Goal: Task Accomplishment & Management: Use online tool/utility

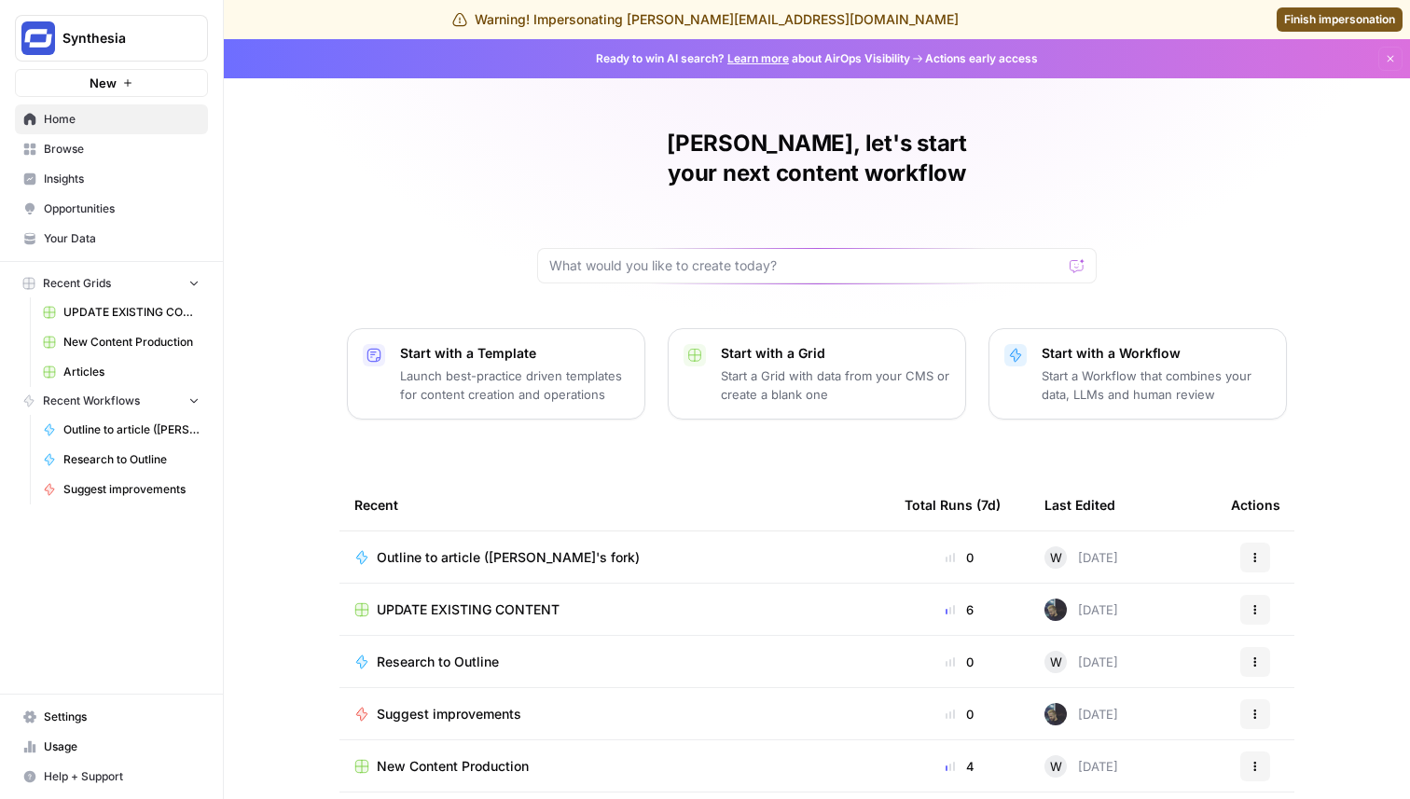
click at [83, 718] on span "Settings" at bounding box center [122, 717] width 156 height 17
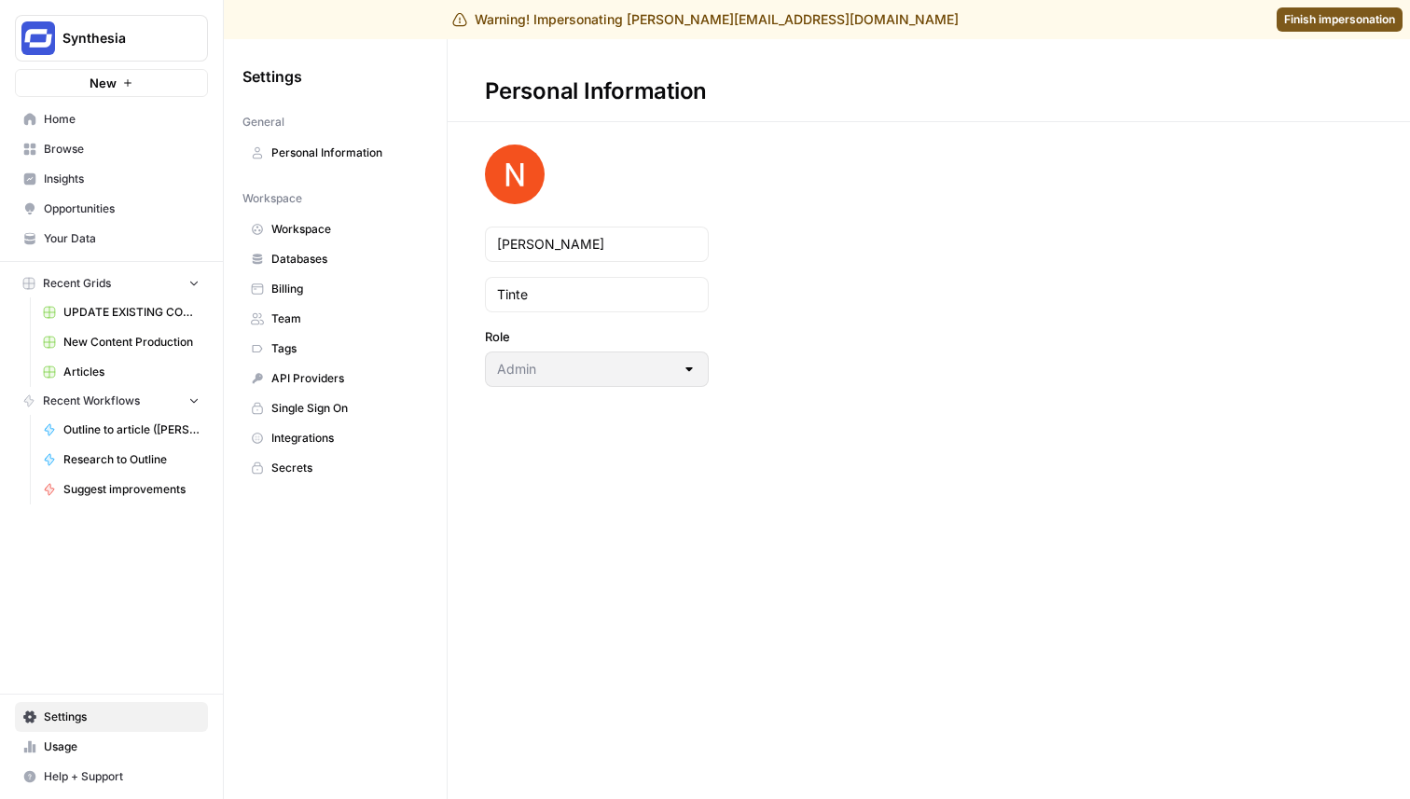
click at [354, 314] on span "Team" at bounding box center [345, 318] width 148 height 17
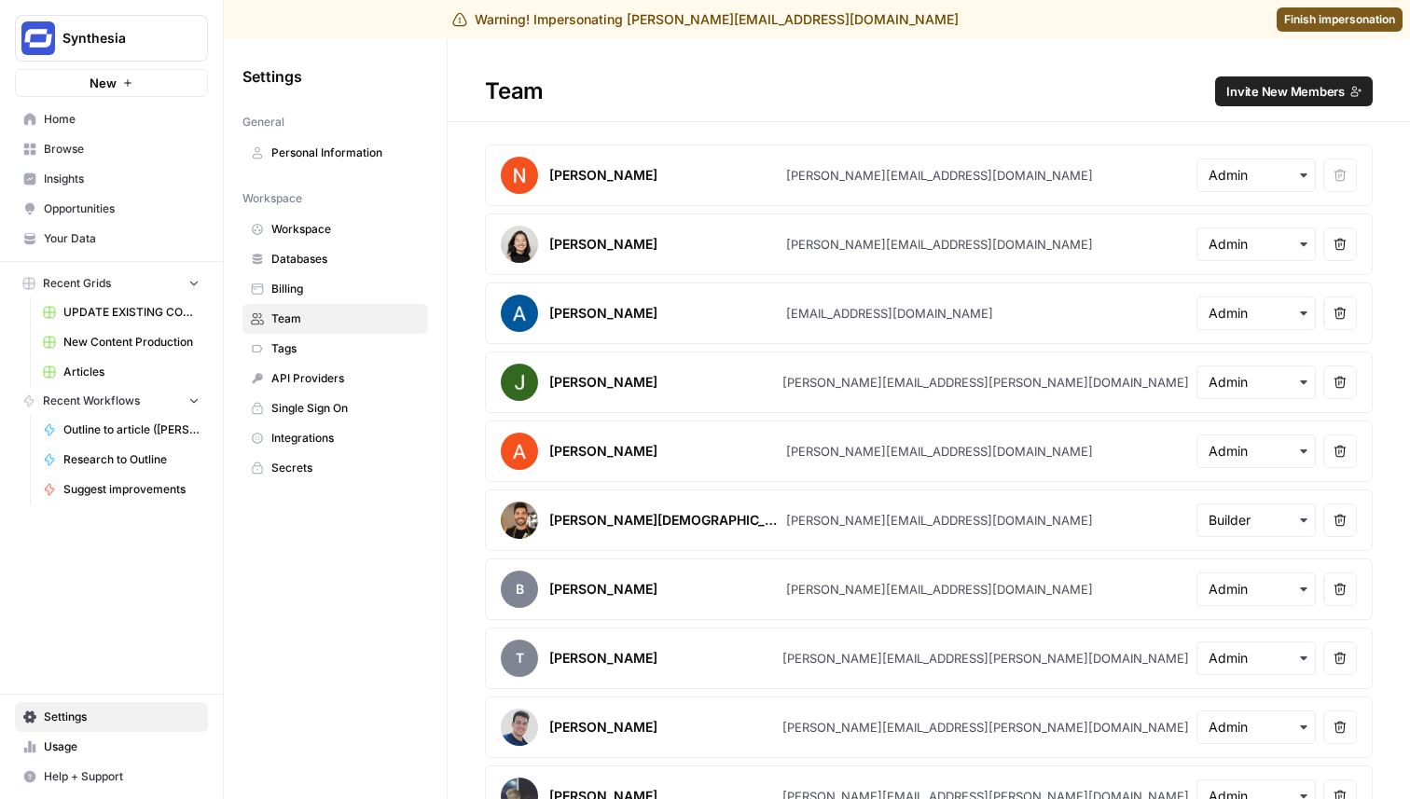
click at [1294, 88] on span "Invite New Members" at bounding box center [1285, 91] width 118 height 19
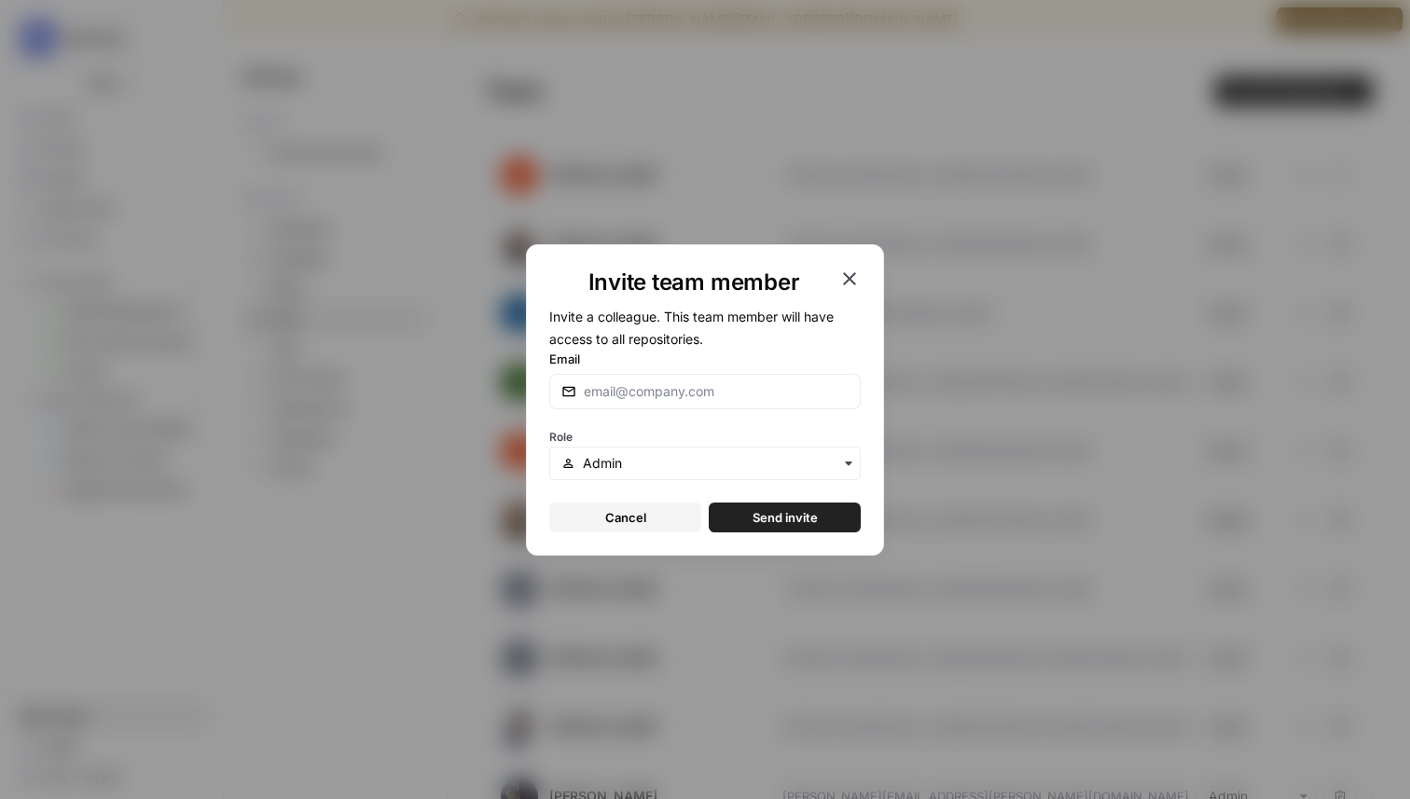
click at [683, 407] on div at bounding box center [704, 391] width 311 height 35
click at [811, 429] on div "Role" at bounding box center [704, 452] width 311 height 56
click at [804, 517] on span "Send invite" at bounding box center [784, 517] width 65 height 19
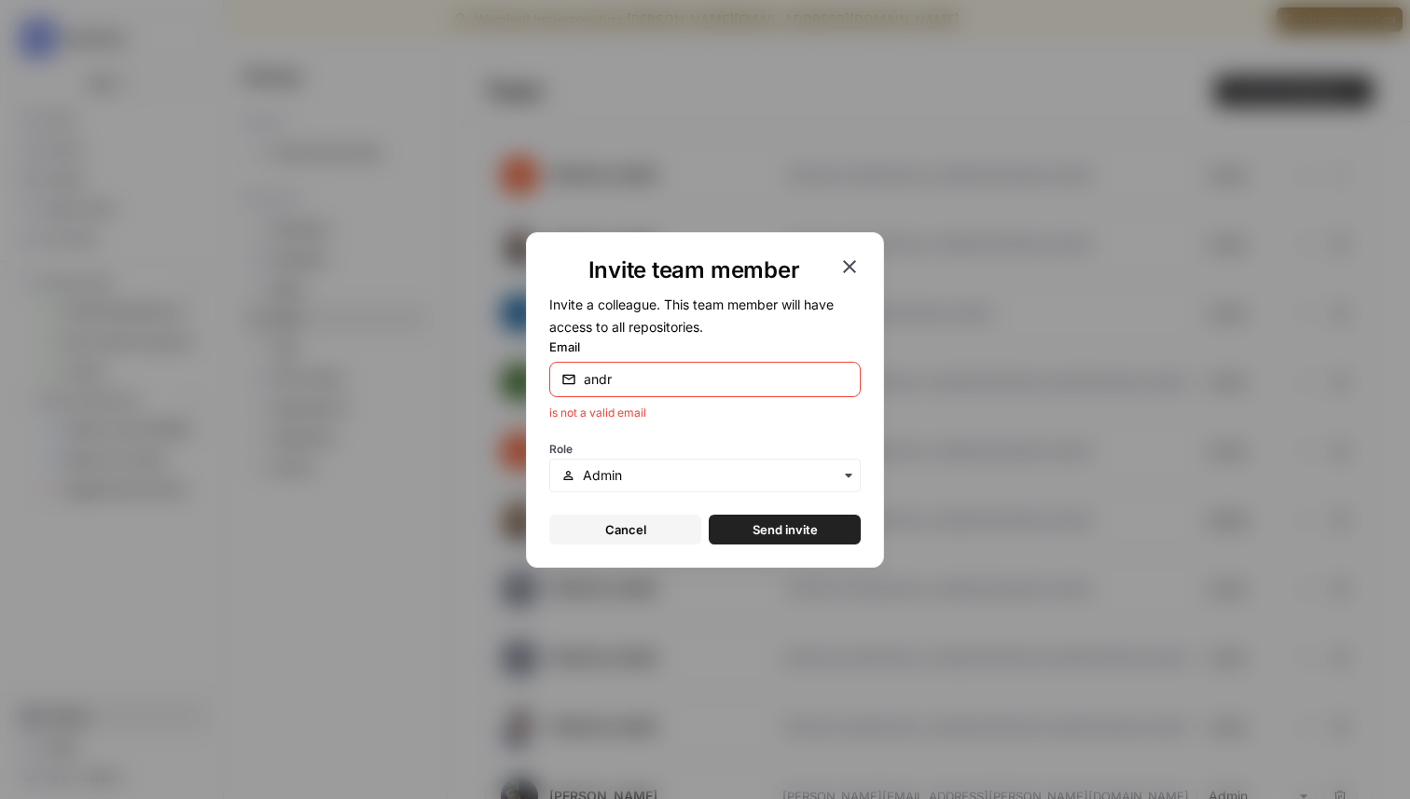
click at [658, 376] on input "andr" at bounding box center [716, 379] width 265 height 19
type input "[PERSON_NAME][EMAIL_ADDRESS][DOMAIN_NAME]"
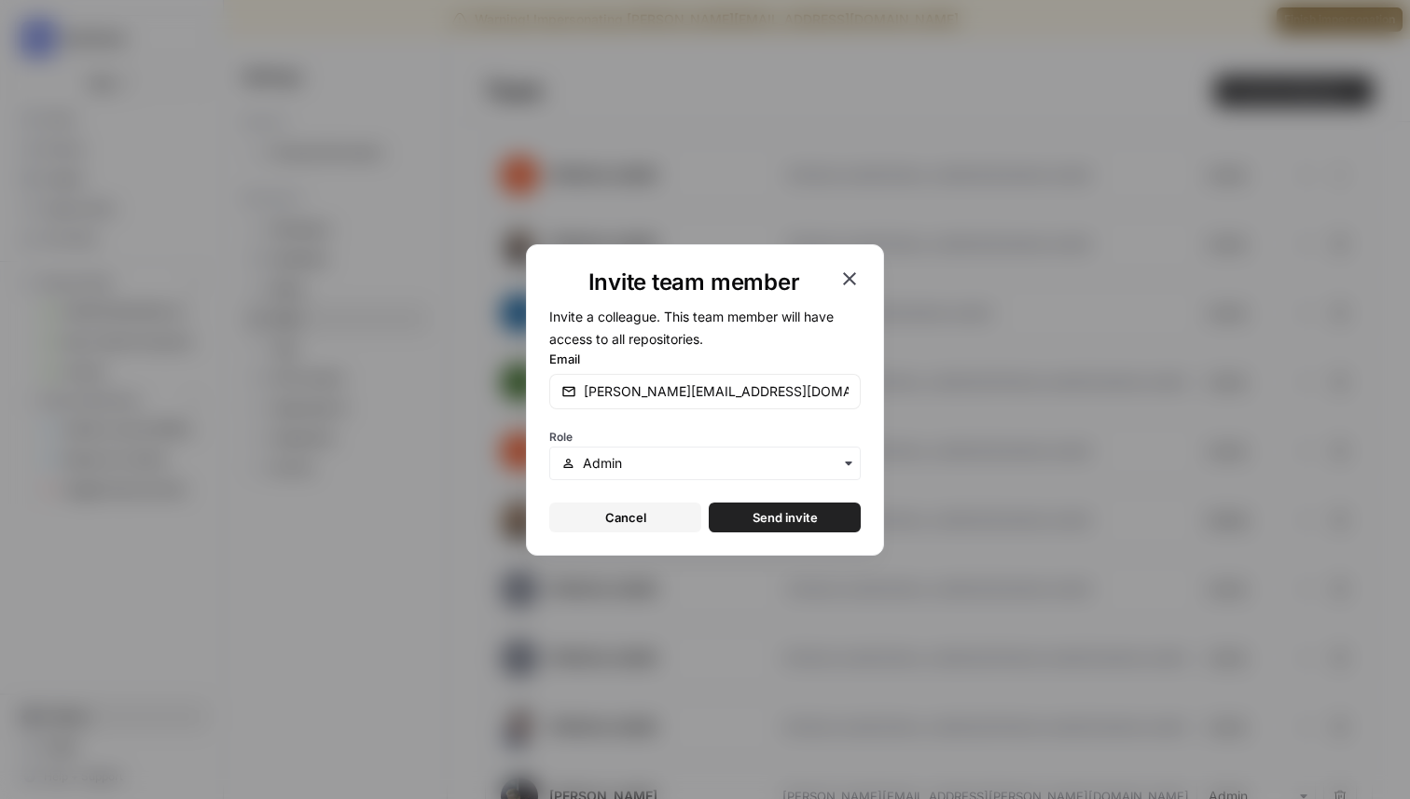
click at [758, 517] on span "Send invite" at bounding box center [784, 517] width 65 height 19
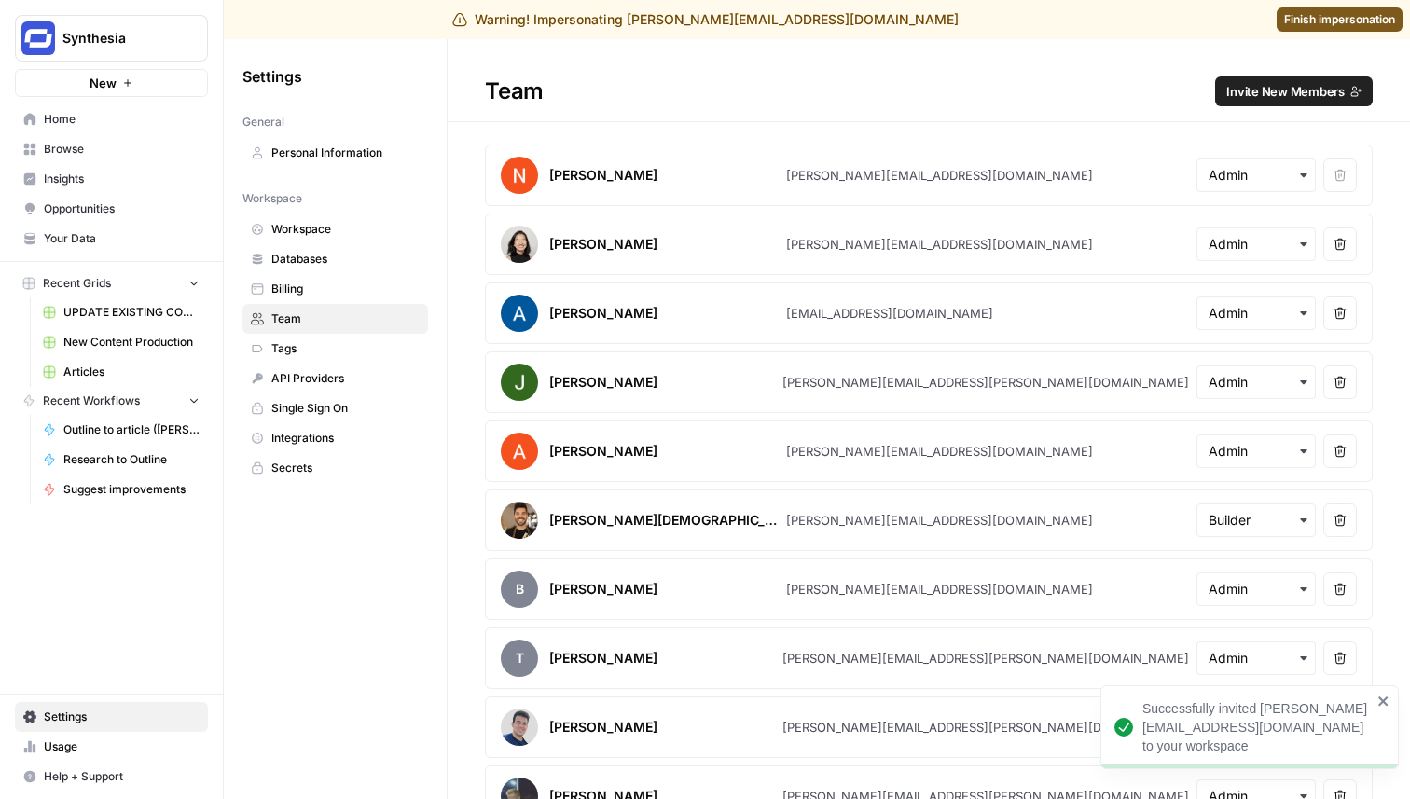
click at [114, 119] on span "Home" at bounding box center [122, 119] width 156 height 17
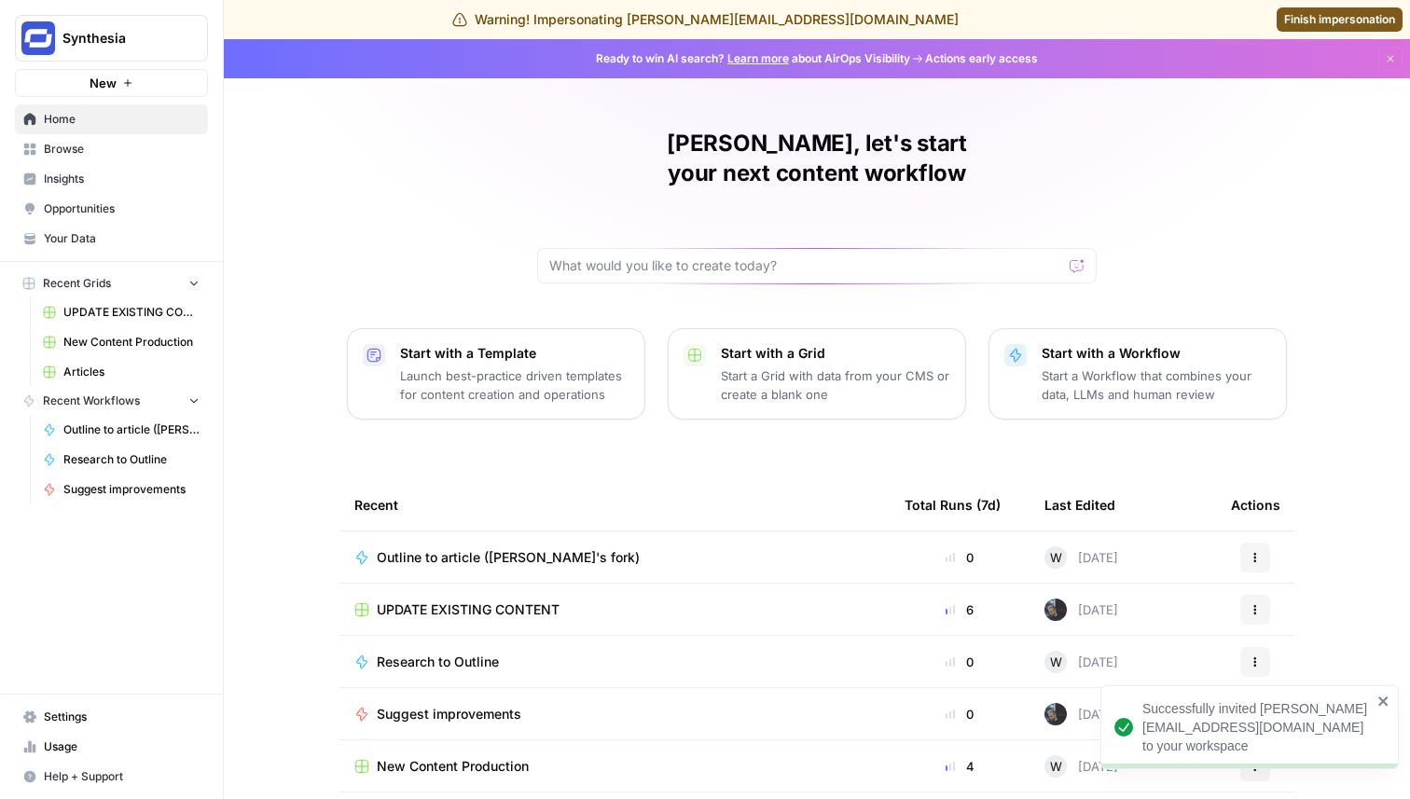
click at [97, 149] on span "Browse" at bounding box center [122, 149] width 156 height 17
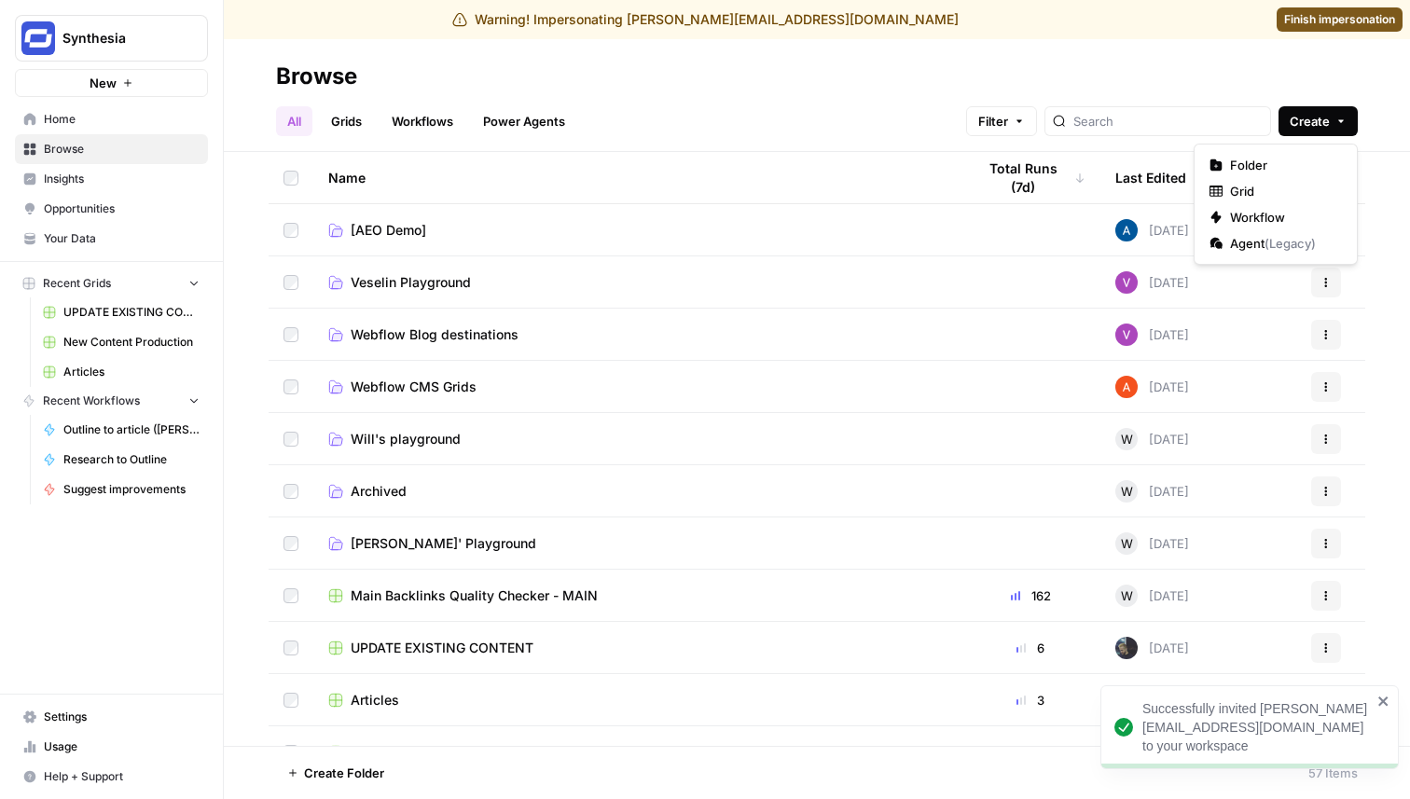
click at [1318, 129] on span "Create" at bounding box center [1310, 121] width 40 height 19
click at [1269, 214] on span "Workflow" at bounding box center [1282, 217] width 104 height 19
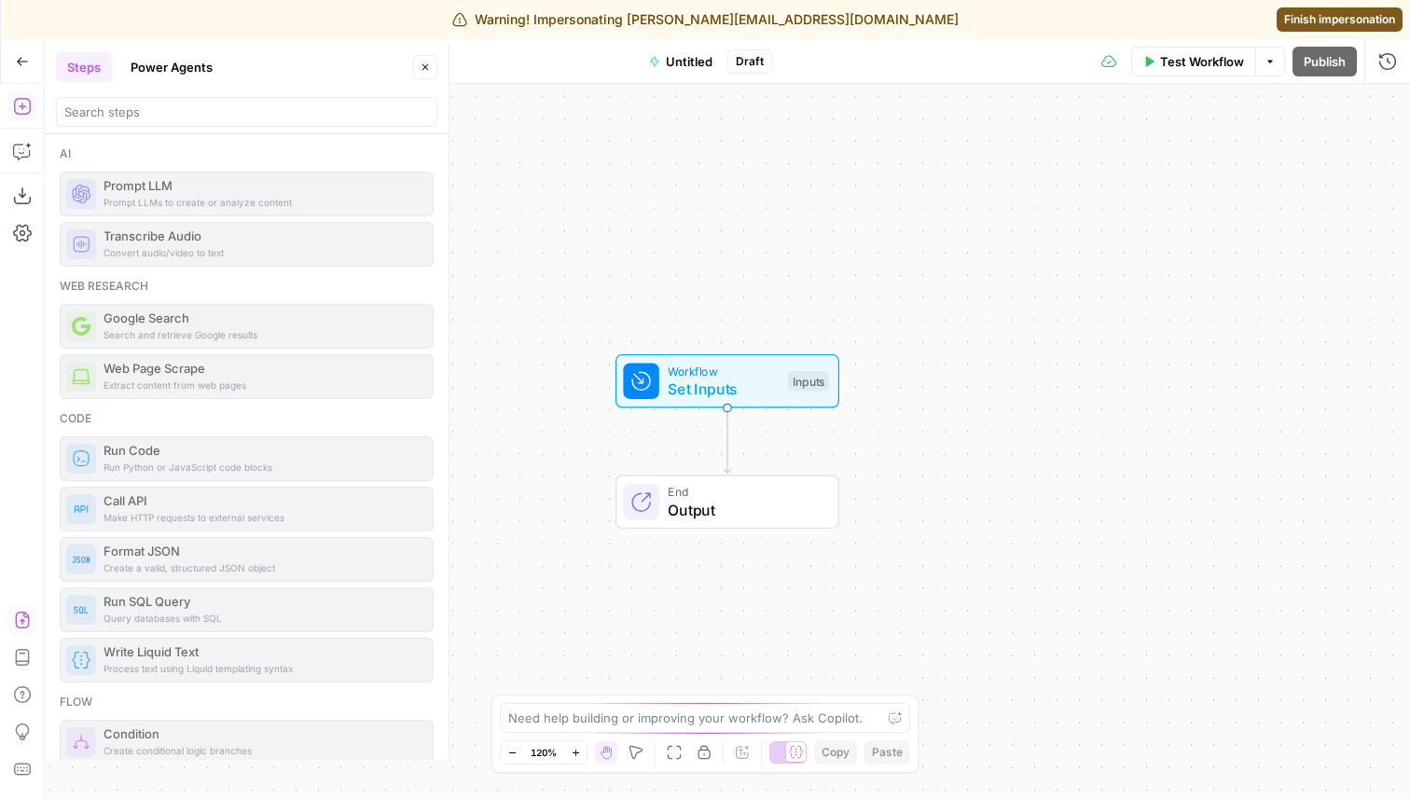
click at [24, 614] on icon "button" at bounding box center [22, 620] width 19 height 19
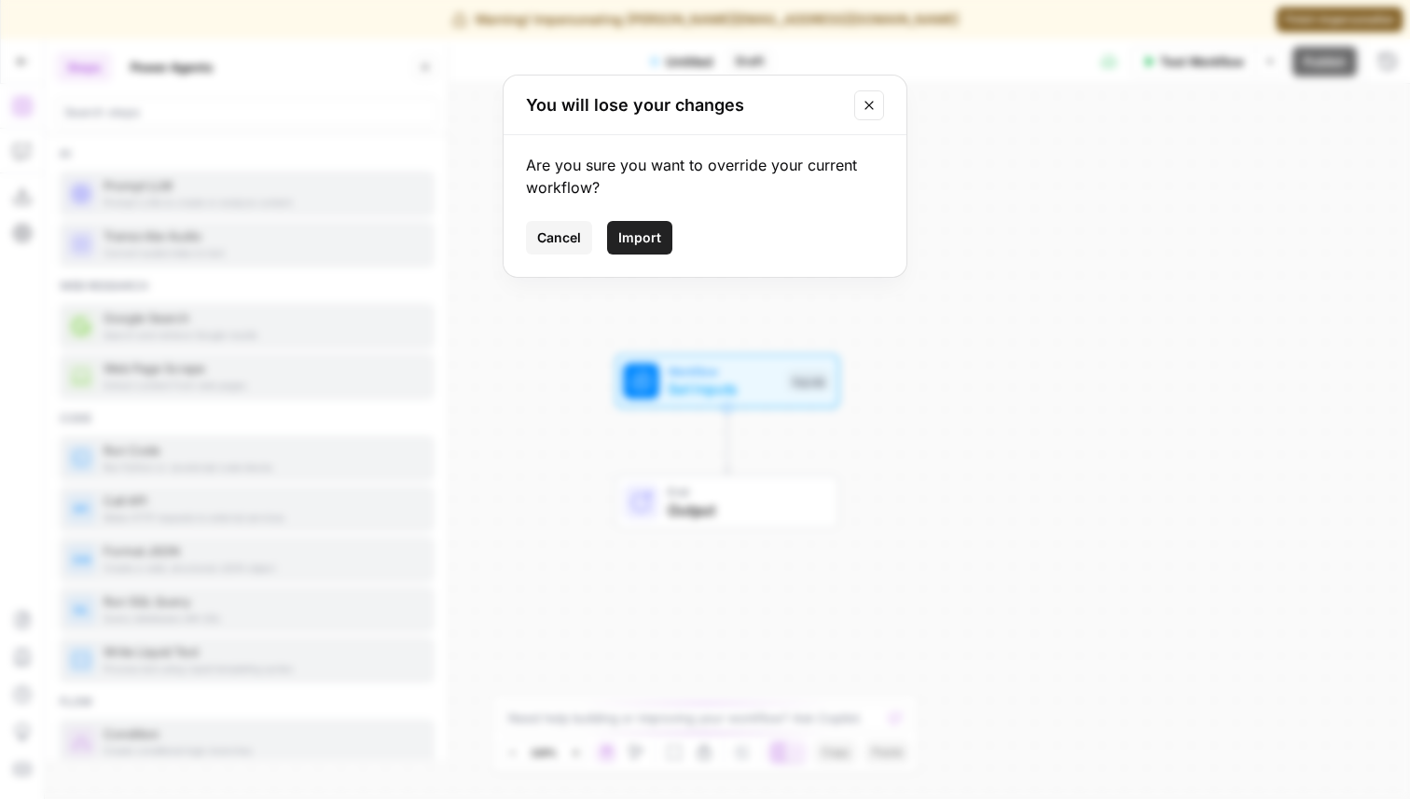
click at [655, 237] on span "Import" at bounding box center [639, 237] width 43 height 19
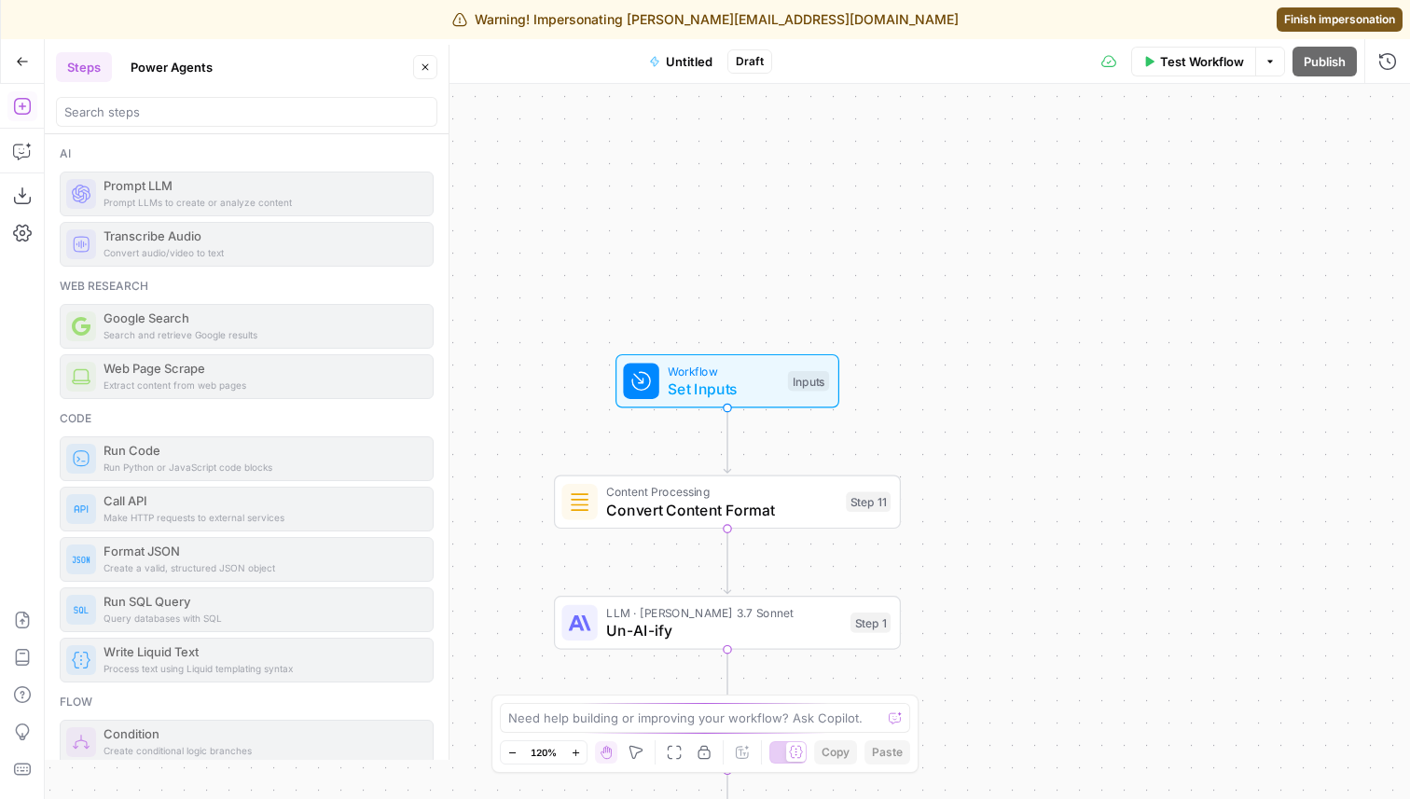
click at [690, 57] on span "Untitled" at bounding box center [689, 61] width 47 height 19
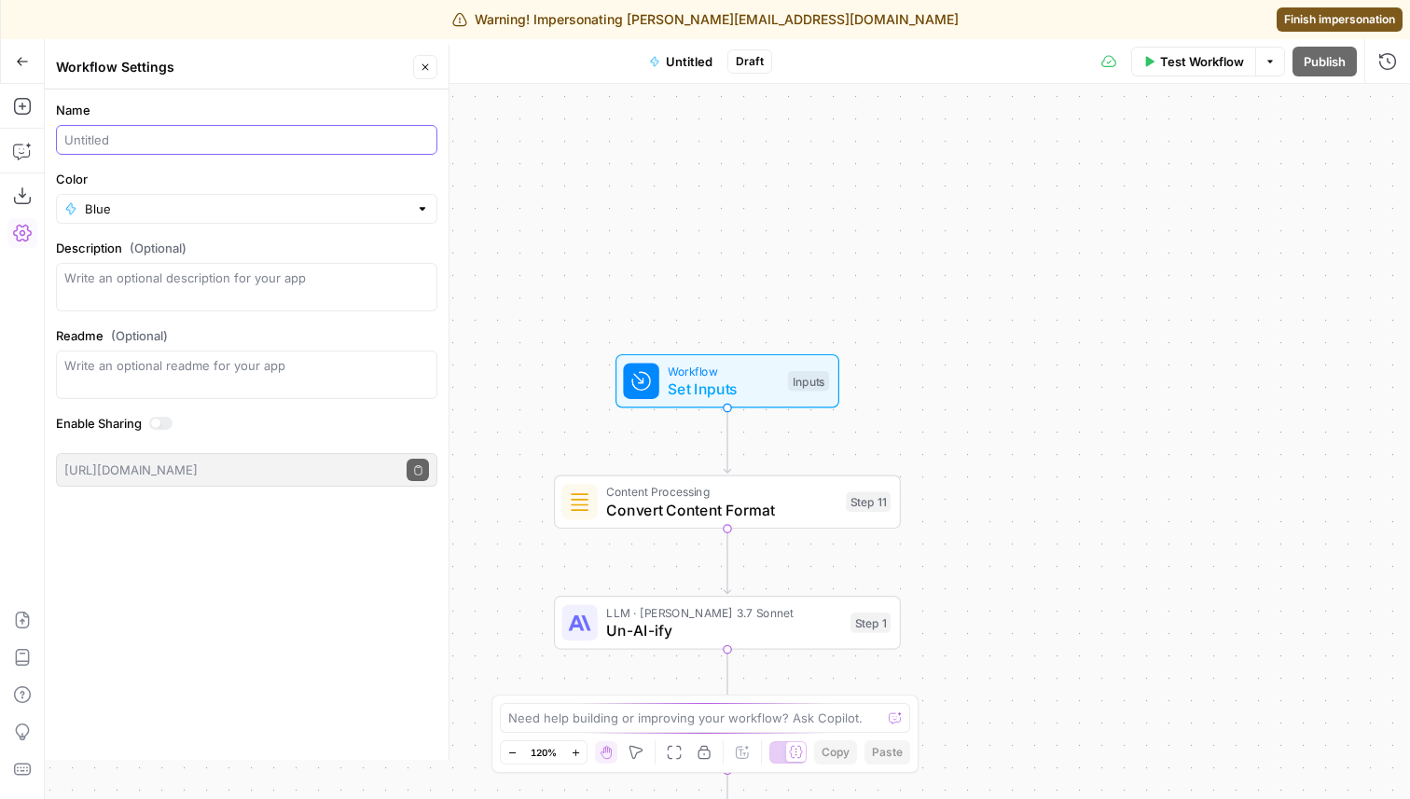
click at [245, 142] on input "Name" at bounding box center [246, 140] width 365 height 19
type input "Humanize Content [AirOps Builders]"
click at [235, 217] on input "Blue" at bounding box center [247, 209] width 324 height 19
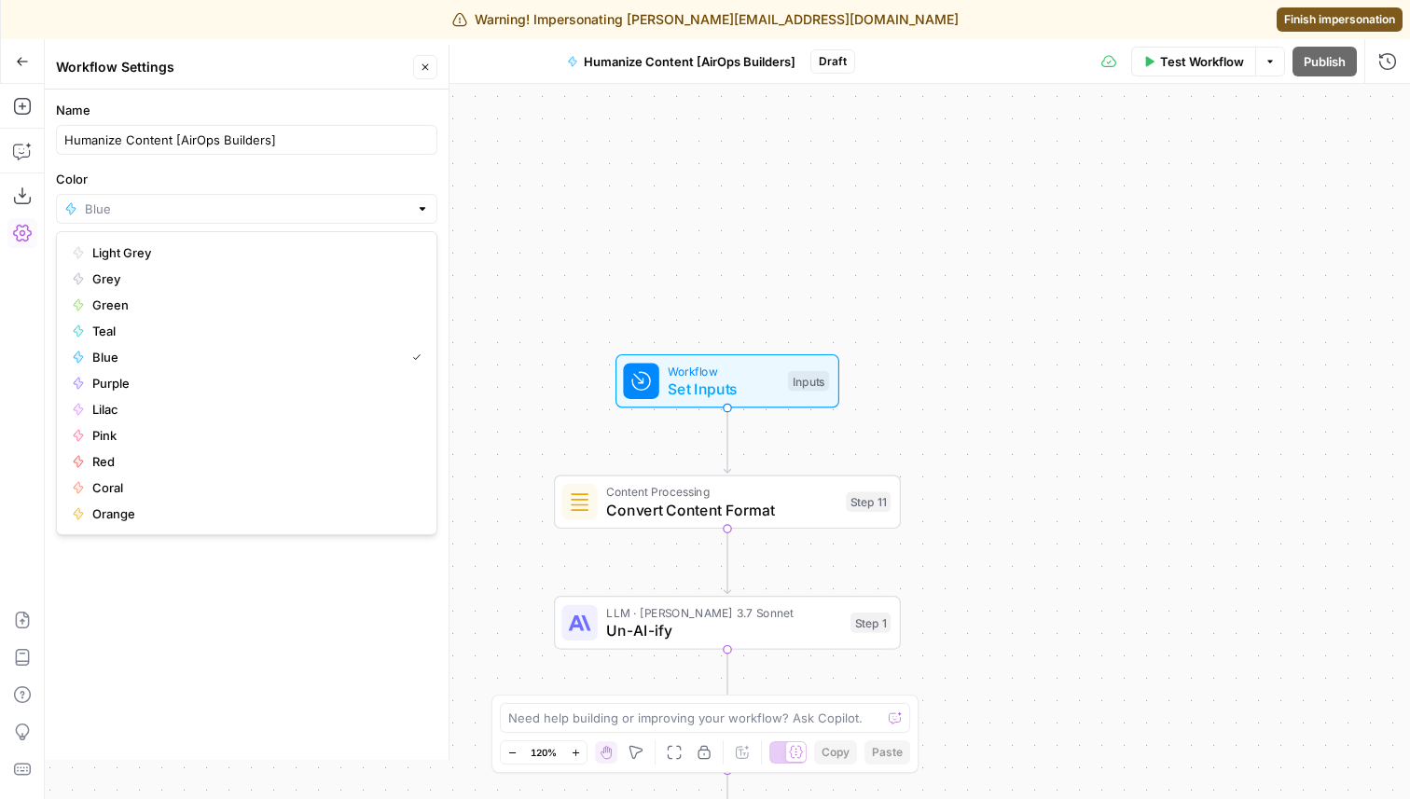
click at [165, 433] on span "Pink" at bounding box center [253, 435] width 322 height 19
type input "Pink"
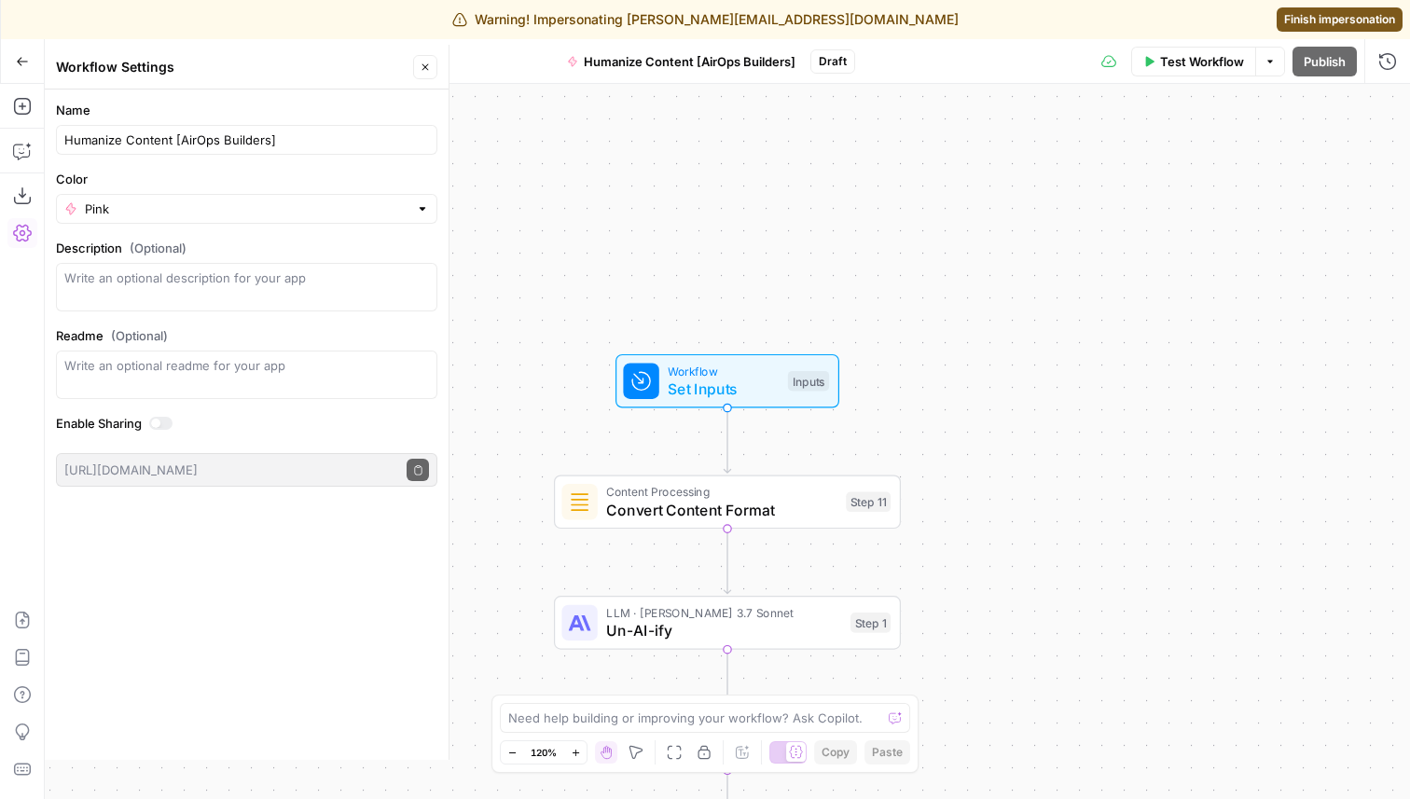
click at [175, 657] on div "Name Humanize Content [AirOps Builders] Color Pink Description (Optional) Readm…" at bounding box center [247, 425] width 404 height 670
click at [927, 179] on div "Workflow Set Inputs Inputs Content Processing Convert Content Format Step 11 LL…" at bounding box center [727, 441] width 1365 height 715
click at [977, 62] on div "Test Workflow Options Publish Run History" at bounding box center [1133, 61] width 556 height 44
click at [424, 63] on icon "button" at bounding box center [425, 67] width 11 height 11
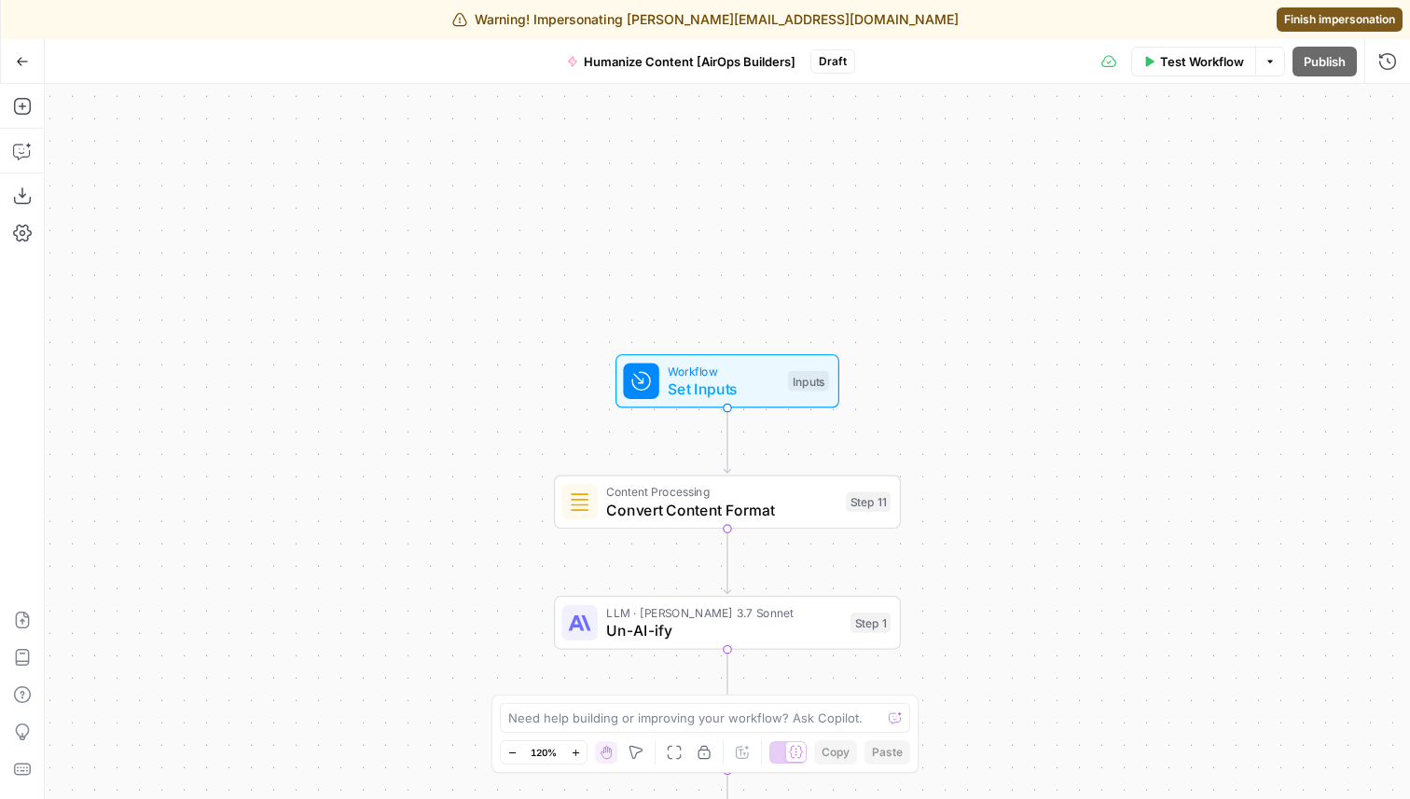
click at [407, 184] on div "Workflow Set Inputs Inputs Content Processing Convert Content Format Step 11 LL…" at bounding box center [727, 441] width 1365 height 715
click at [16, 58] on icon "button" at bounding box center [22, 61] width 13 height 13
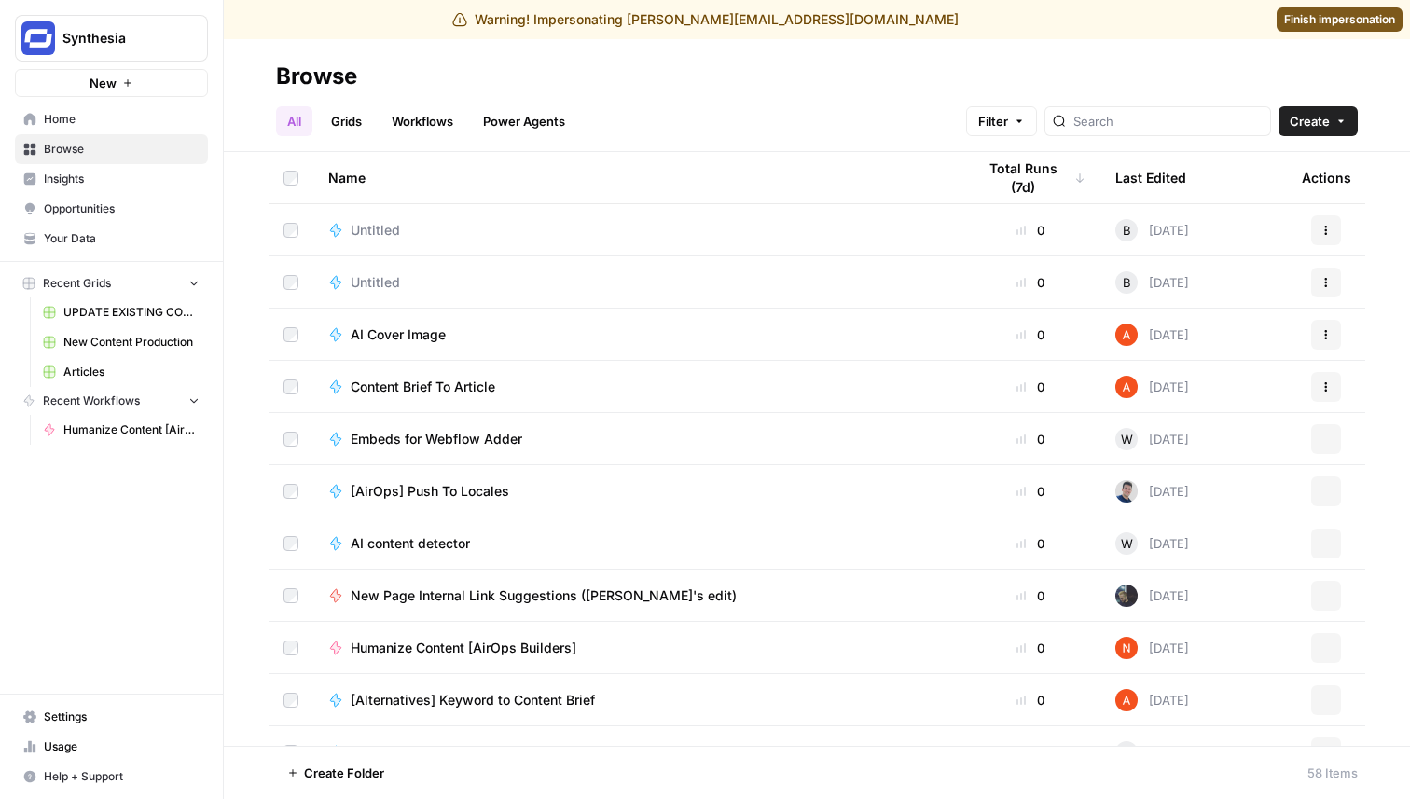
scroll to position [1493, 0]
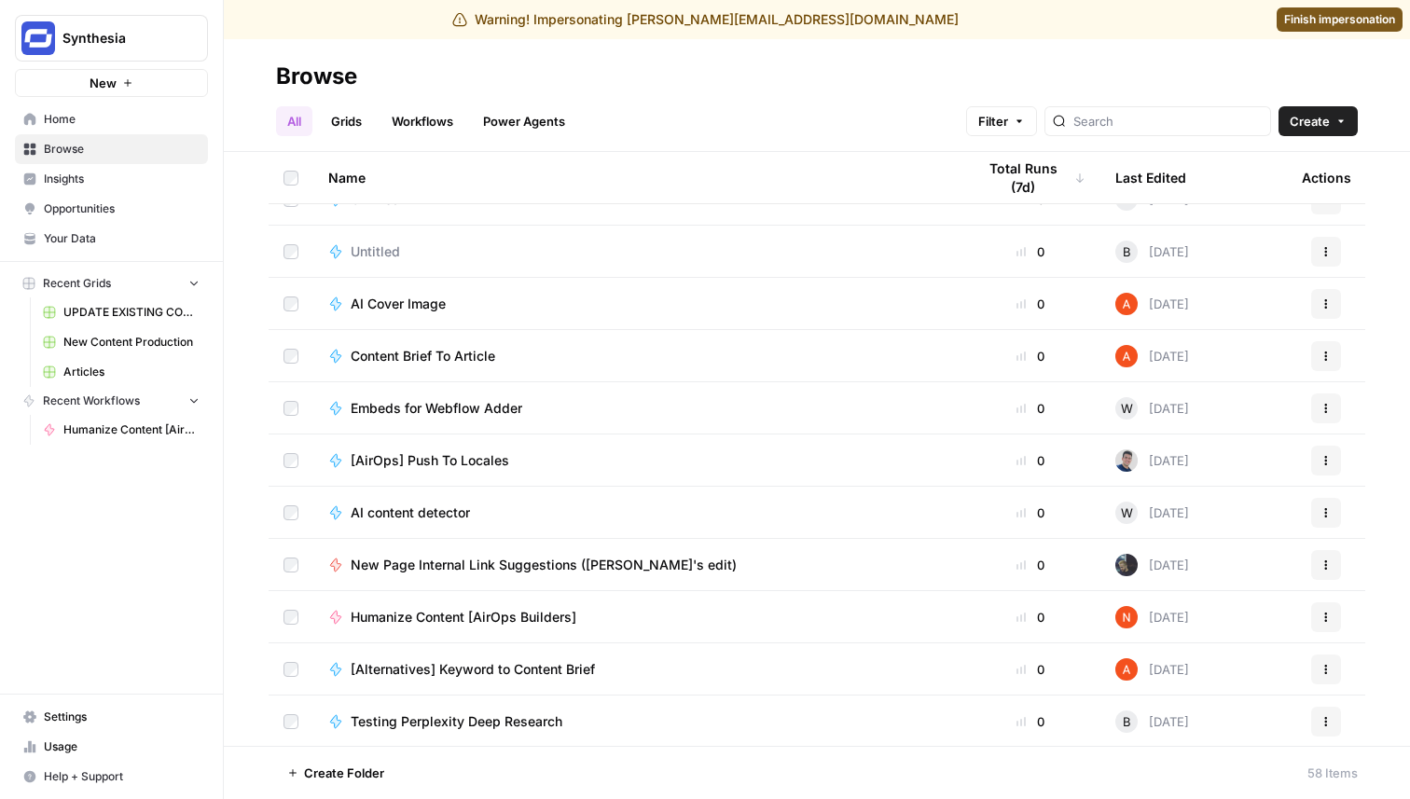
click at [441, 130] on link "Workflows" at bounding box center [422, 121] width 84 height 30
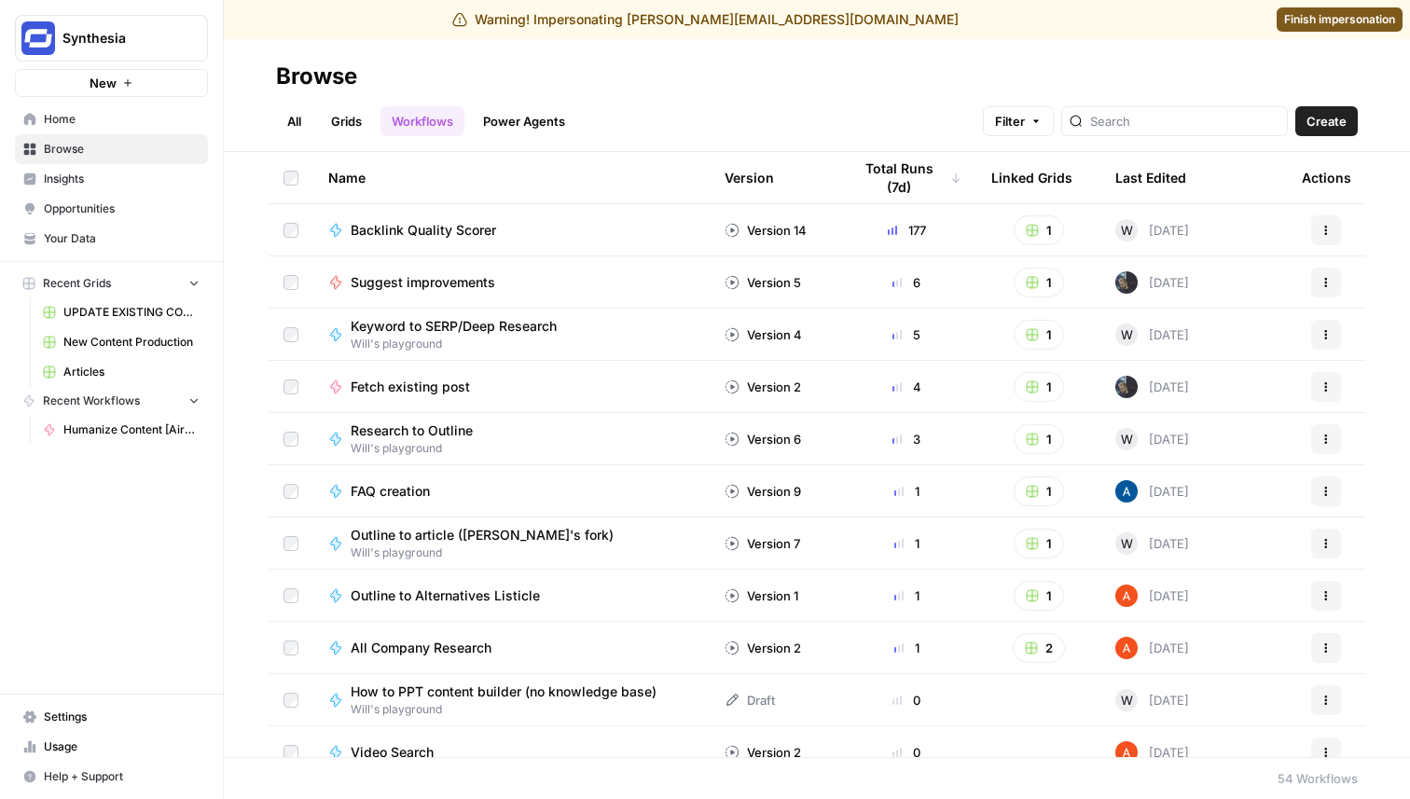
click at [1364, 21] on span "Finish impersonation" at bounding box center [1339, 19] width 111 height 17
